Goal: Check status: Check status

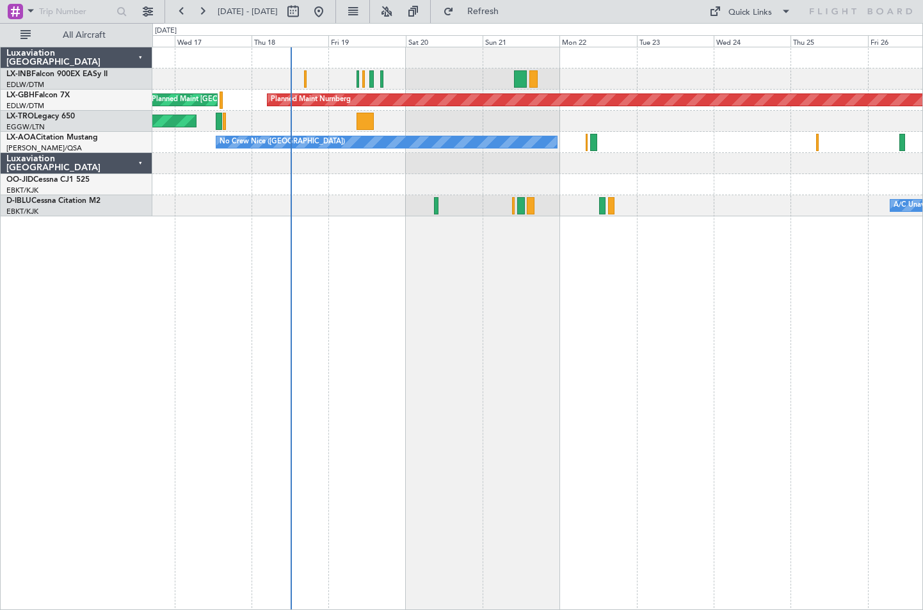
click at [368, 361] on div "Planned Maint Nurnberg Planned Maint [GEOGRAPHIC_DATA] ([GEOGRAPHIC_DATA]) Unpl…" at bounding box center [537, 328] width 770 height 563
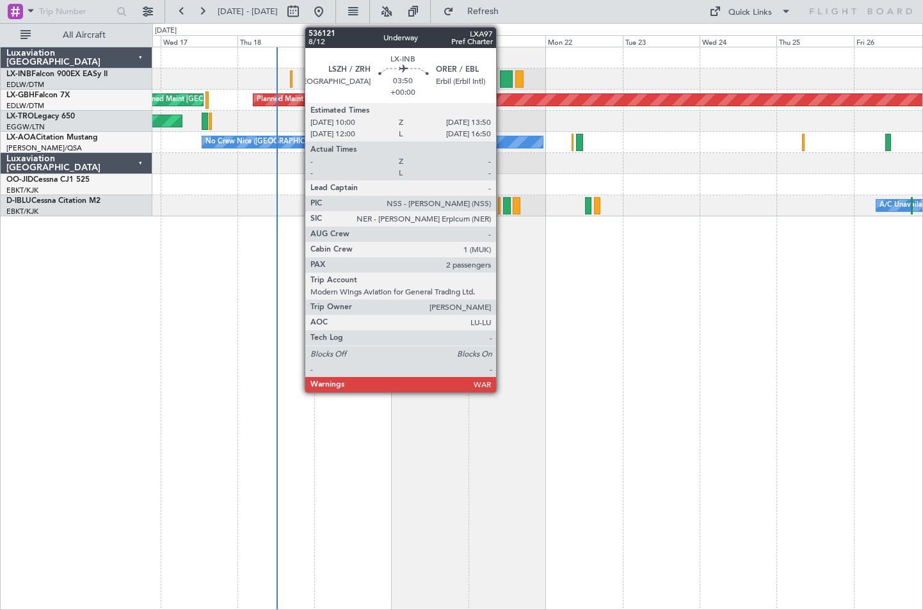
click at [502, 77] on div at bounding box center [506, 78] width 13 height 17
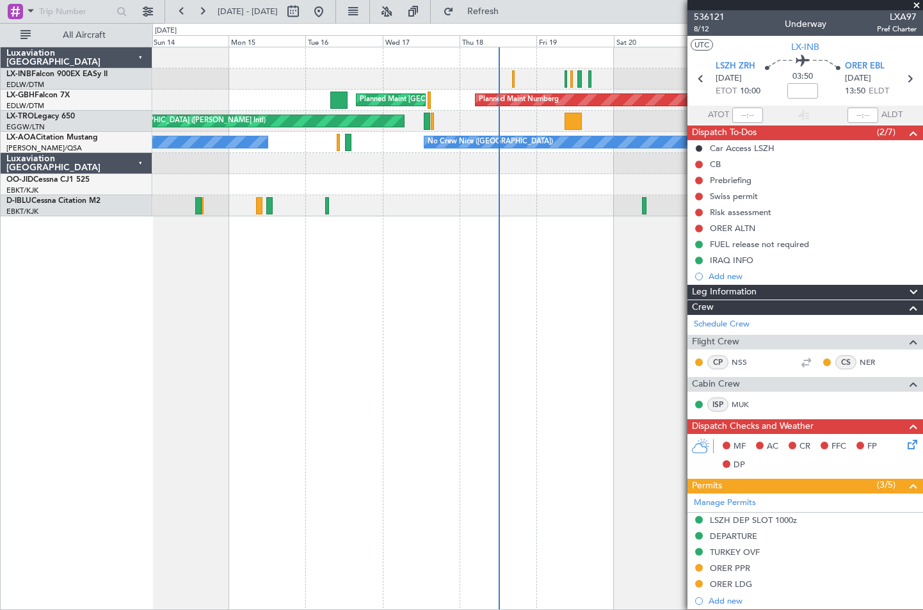
click at [561, 335] on div "Planned Maint [GEOGRAPHIC_DATA] ([GEOGRAPHIC_DATA]) Planned Maint Nurnberg Plan…" at bounding box center [537, 328] width 770 height 563
click at [916, 6] on span at bounding box center [916, 6] width 13 height 12
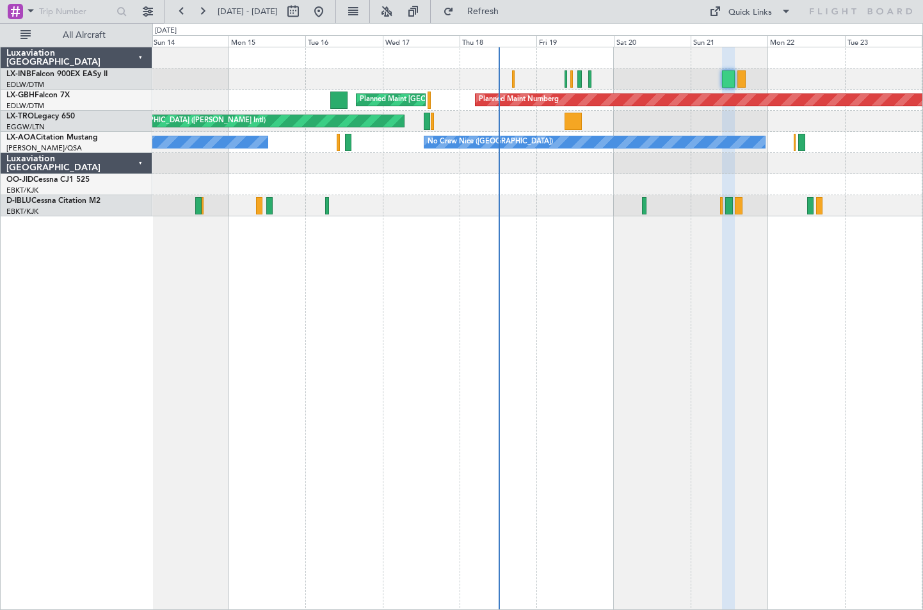
type input "0"
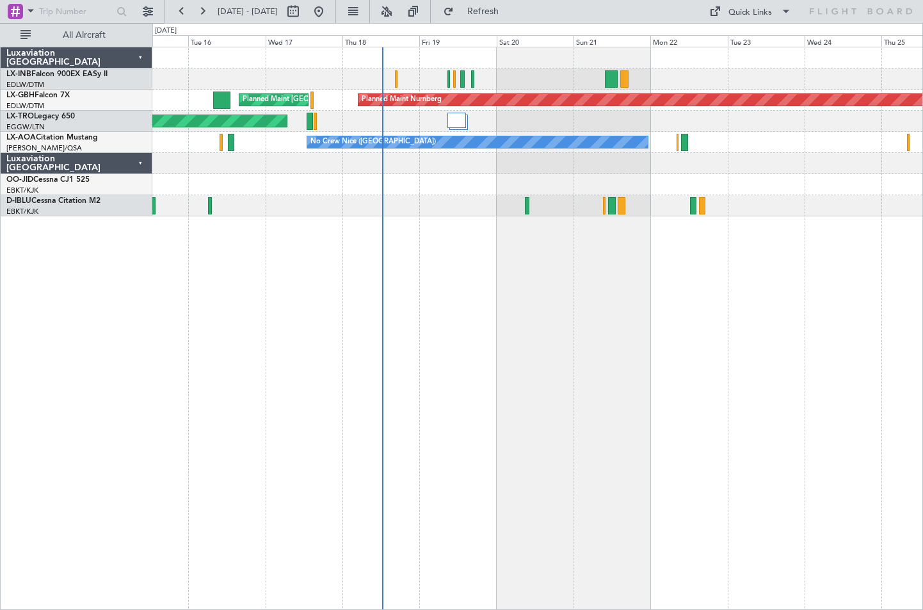
click at [587, 393] on div "Planned Maint [GEOGRAPHIC_DATA] ([GEOGRAPHIC_DATA]) Planned Maint Nurnberg Plan…" at bounding box center [537, 328] width 770 height 563
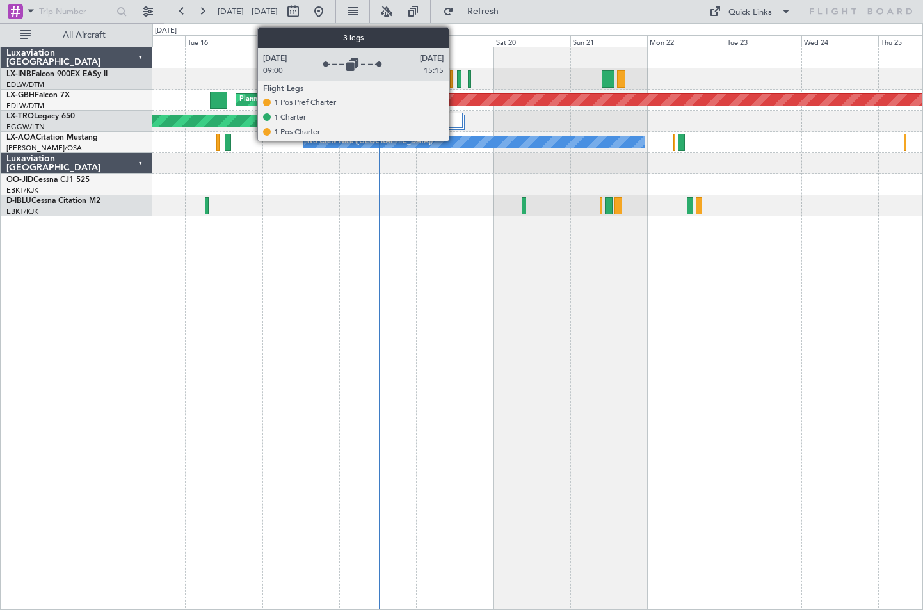
click at [454, 118] on div at bounding box center [453, 120] width 19 height 15
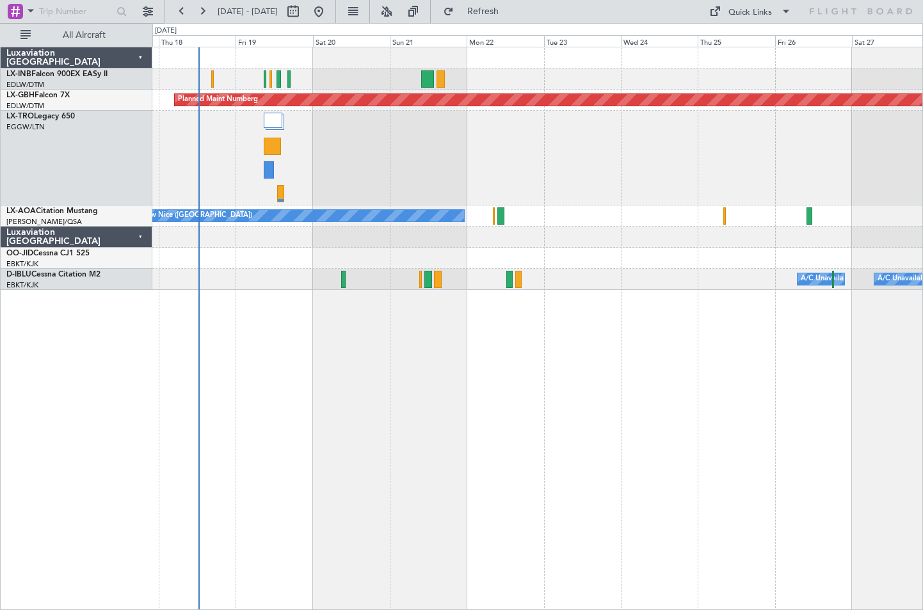
click at [351, 383] on div "Planned Maint Nurnberg Planned Maint [GEOGRAPHIC_DATA] ([GEOGRAPHIC_DATA]) Unpl…" at bounding box center [537, 328] width 770 height 563
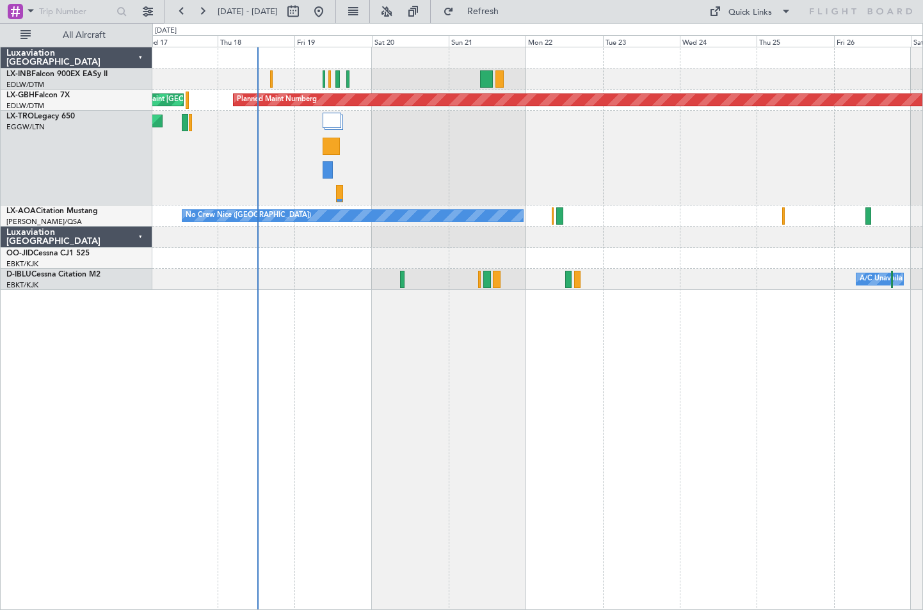
click at [433, 433] on div "Planned Maint Nurnberg Planned Maint [GEOGRAPHIC_DATA] ([GEOGRAPHIC_DATA]) Unpl…" at bounding box center [537, 328] width 770 height 563
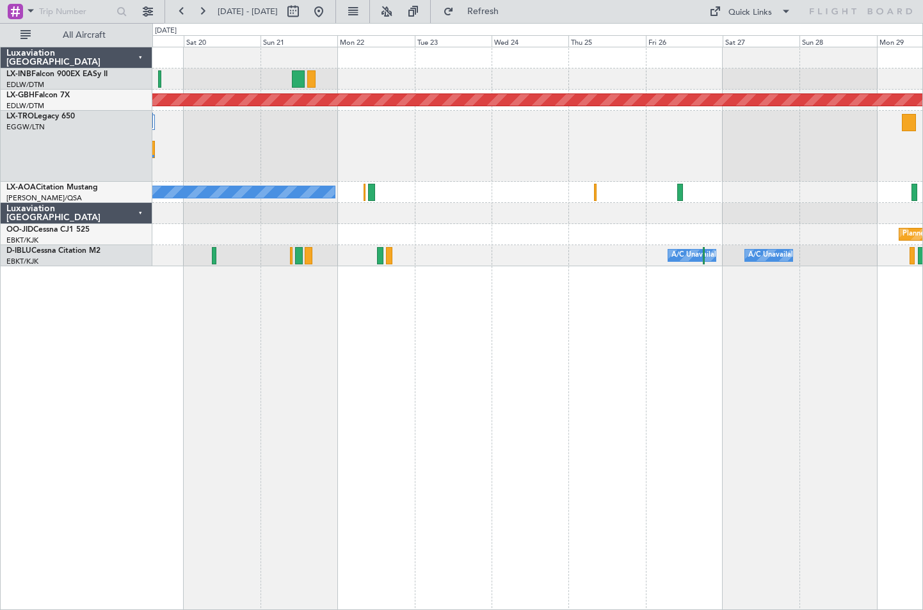
click at [330, 413] on div "Planned Maint Nurnberg Planned Maint [GEOGRAPHIC_DATA] ([GEOGRAPHIC_DATA]) Unpl…" at bounding box center [537, 328] width 770 height 563
